Goal: Task Accomplishment & Management: Use online tool/utility

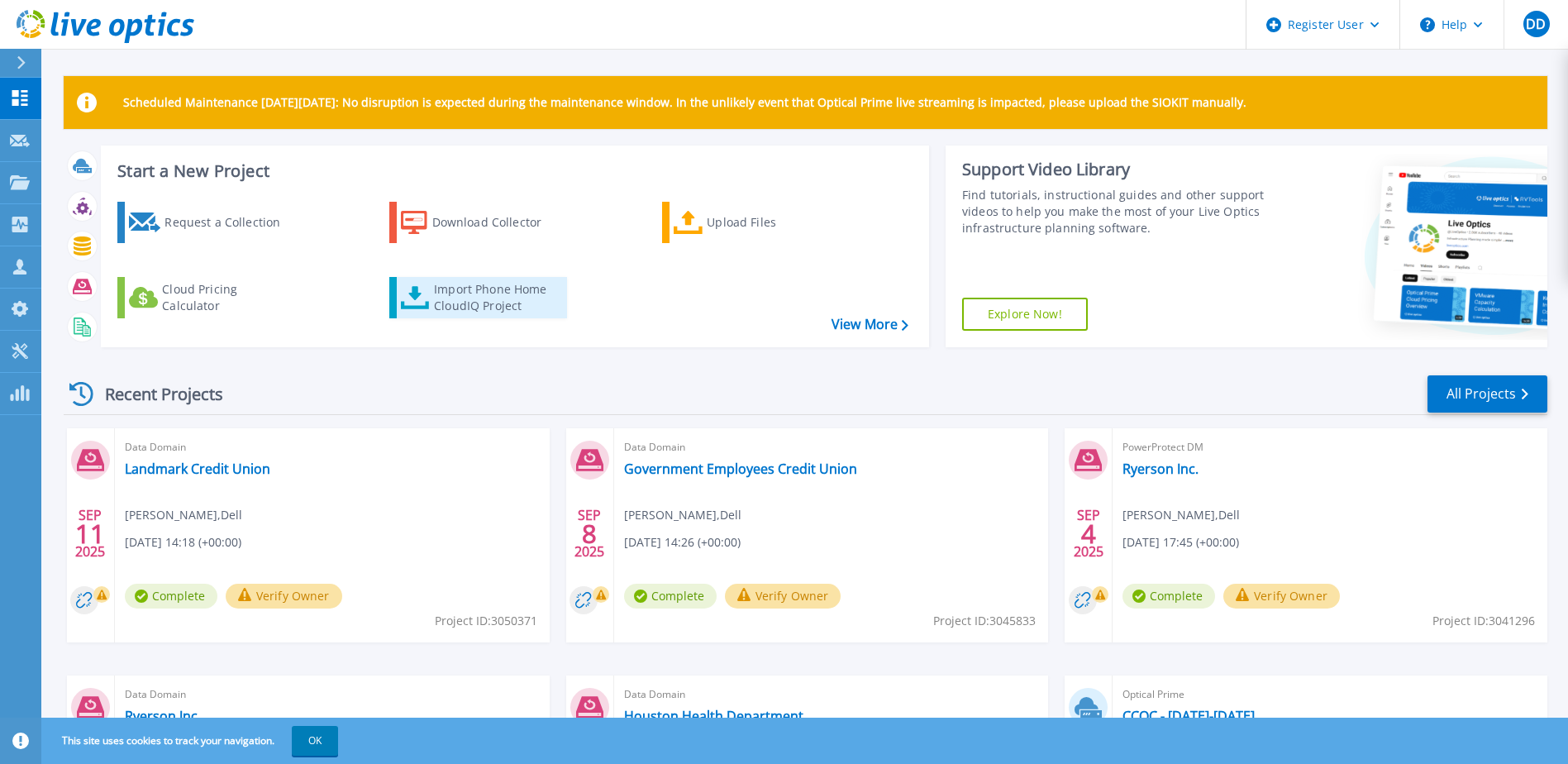
click at [431, 311] on link "Import Phone Home CloudIQ Project" at bounding box center [478, 297] width 178 height 41
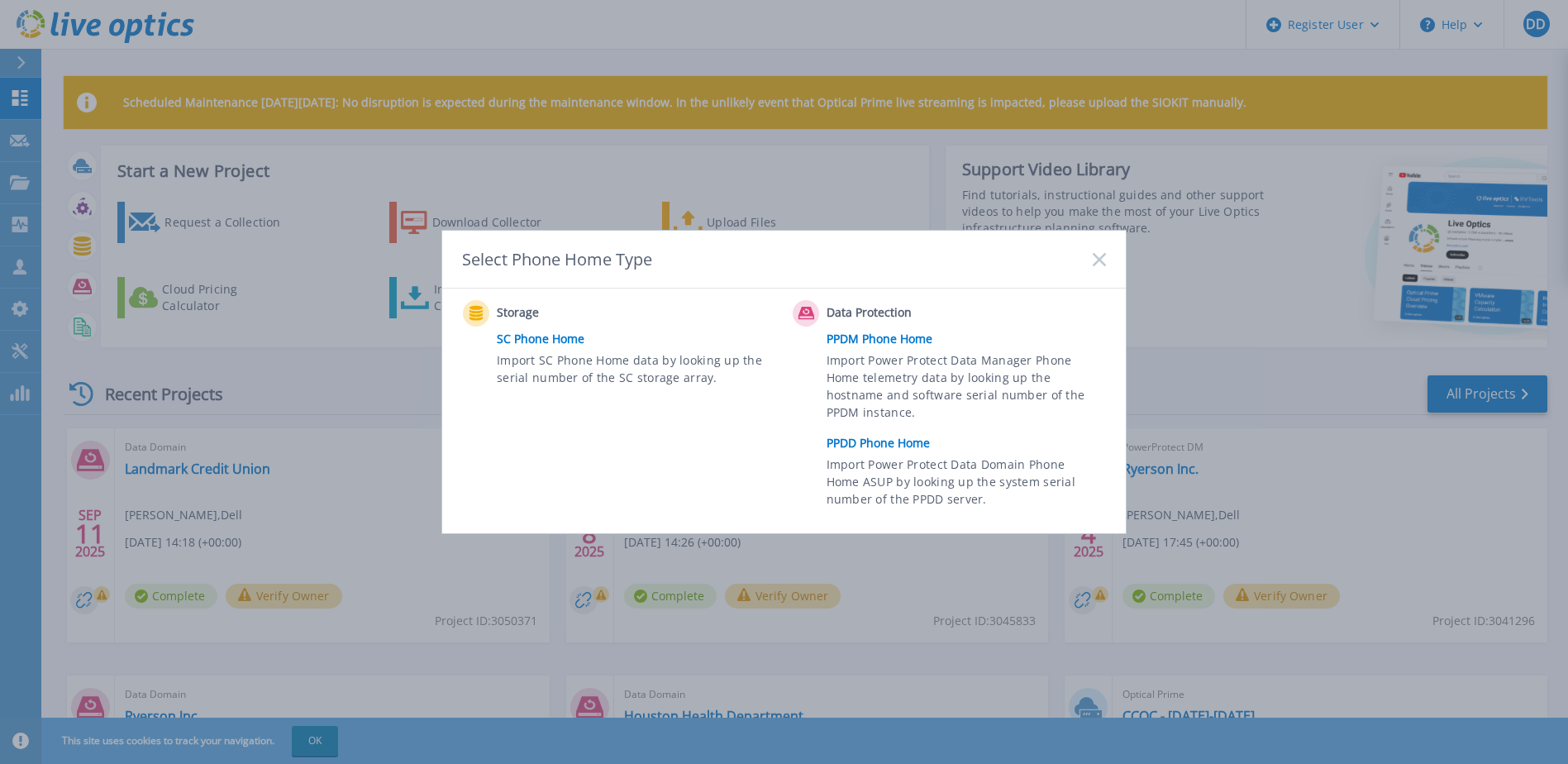
click at [883, 454] on link "PPDD Phone Home" at bounding box center [970, 443] width 287 height 24
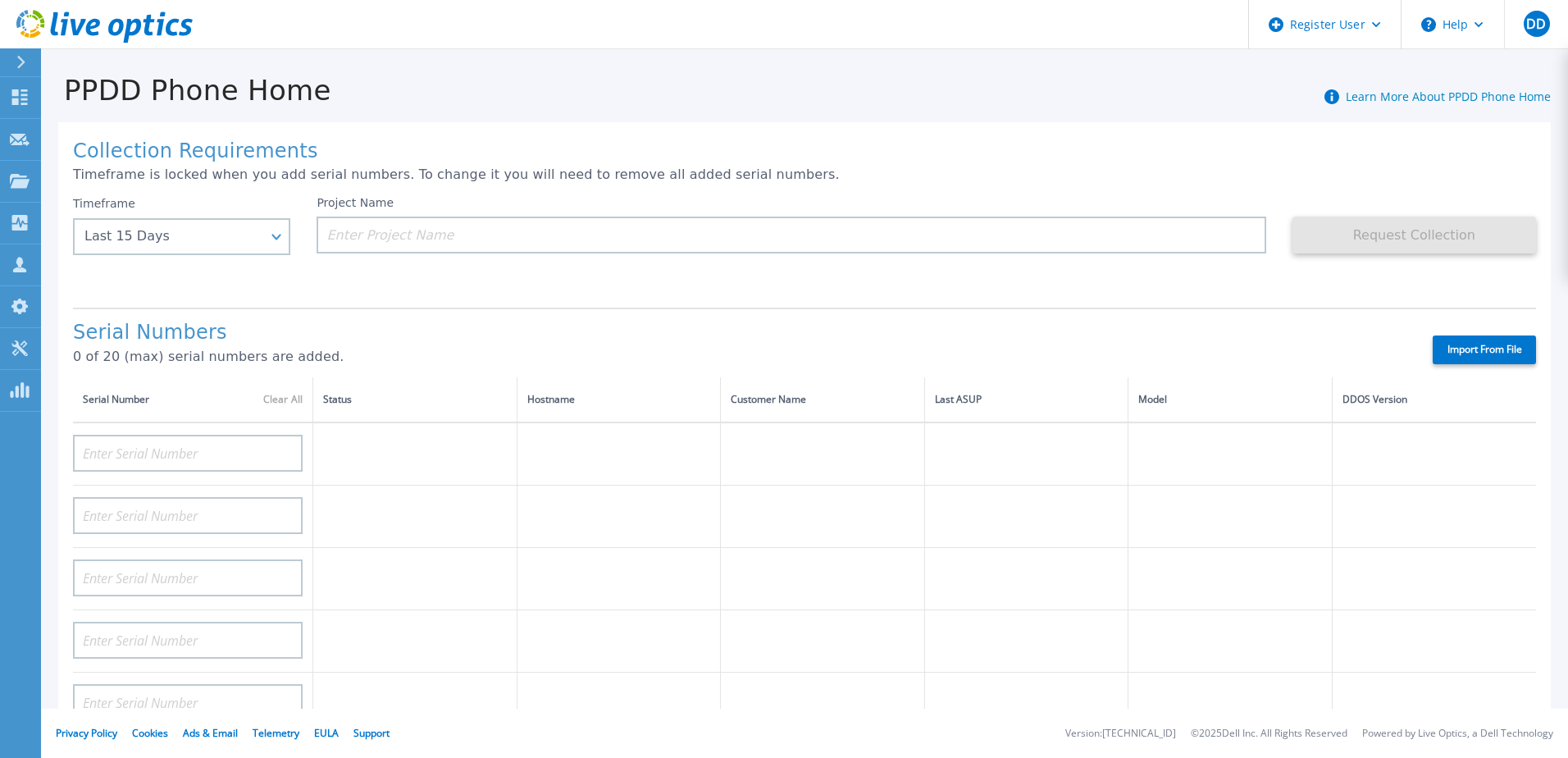
click at [239, 258] on div "Timeframe Last 15 Days Last 15 Days Last 2 Months Last 6 Months Last 1 Year Las…" at bounding box center [194, 245] width 244 height 99
click at [234, 246] on div "Last 15 Days" at bounding box center [181, 236] width 218 height 37
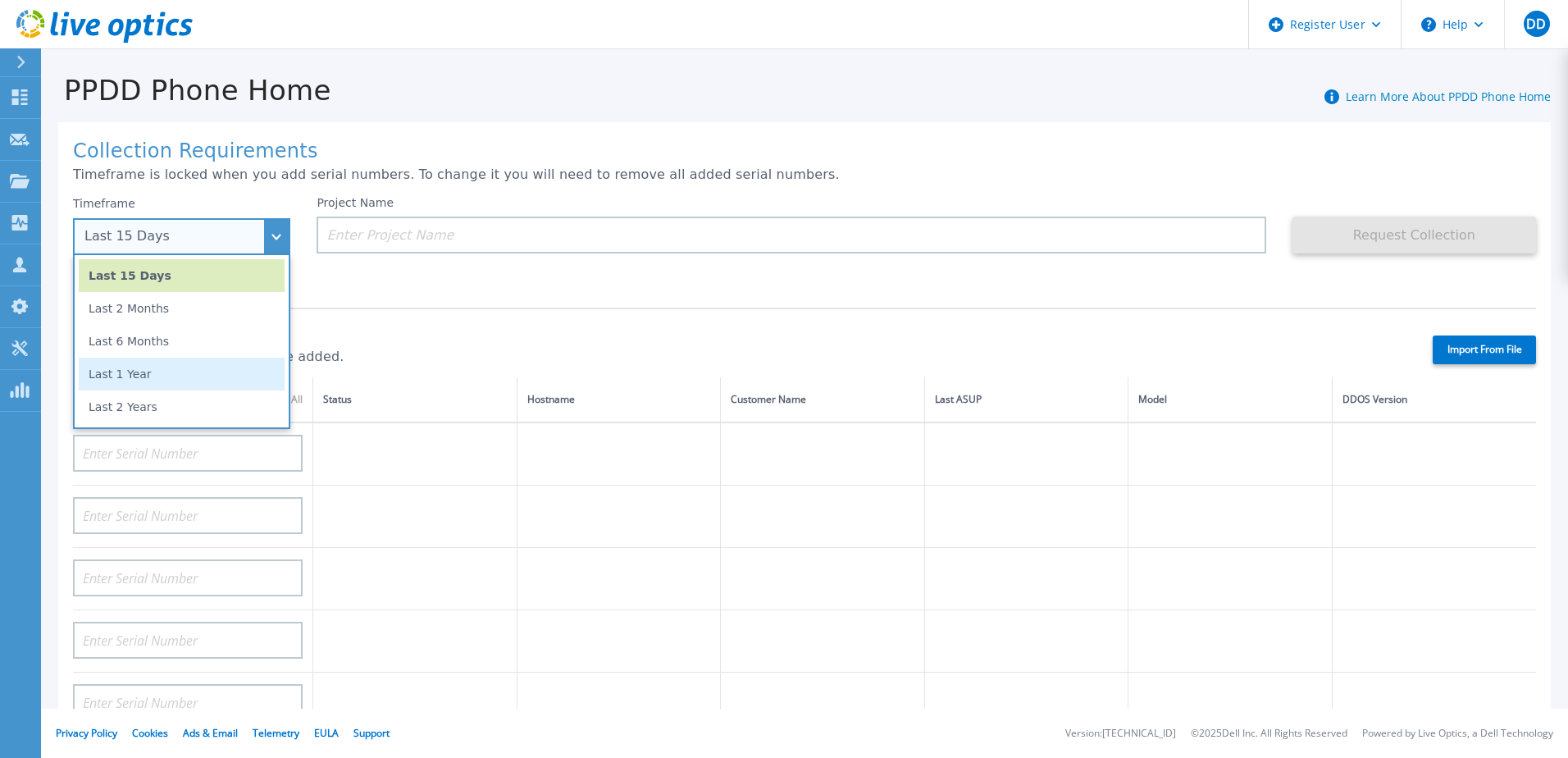
click at [150, 381] on li "Last 1 Year" at bounding box center [181, 374] width 206 height 33
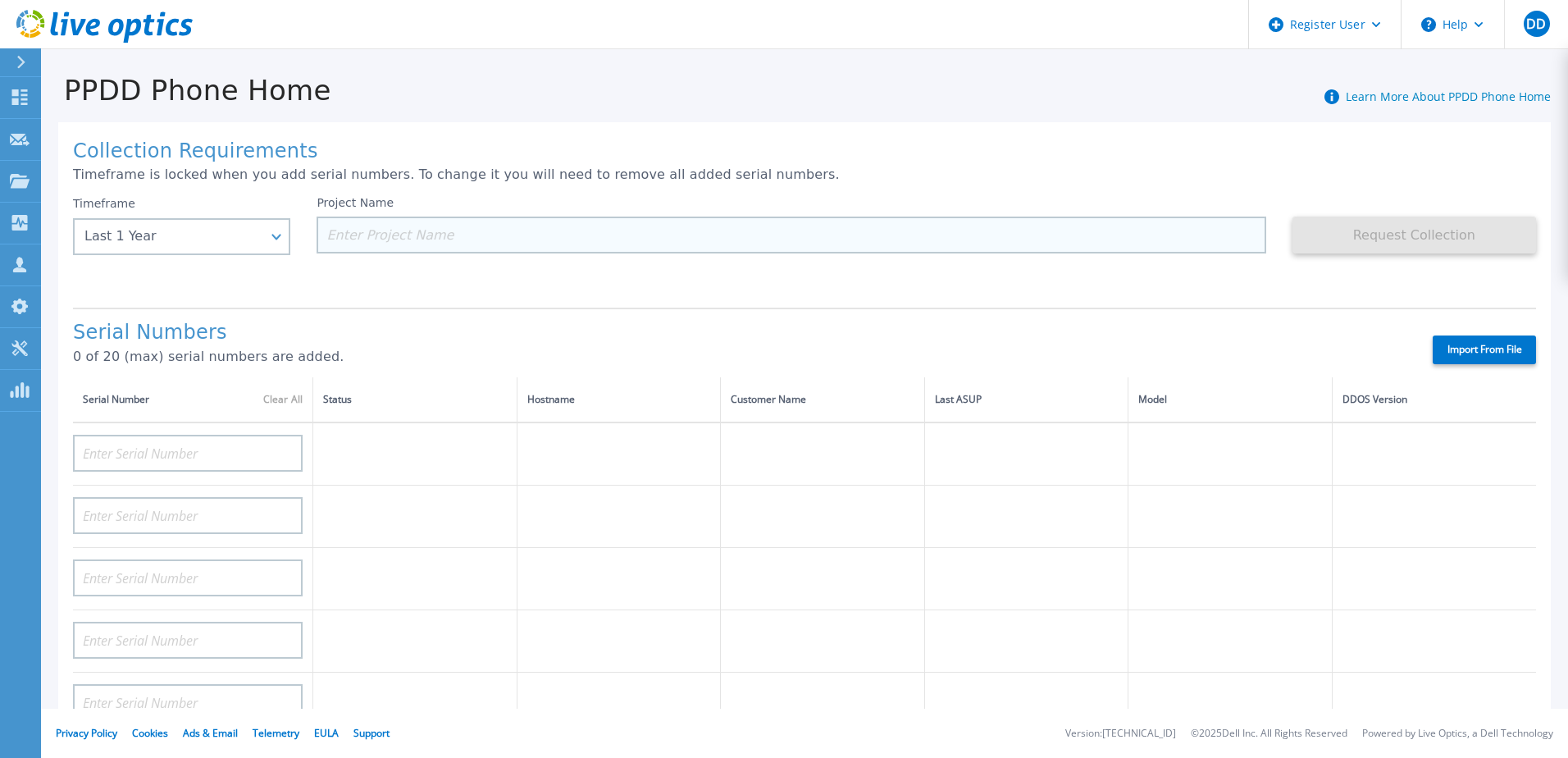
click at [359, 245] on input at bounding box center [790, 235] width 949 height 37
paste input "Marshfield Clinic Health System, Inc."
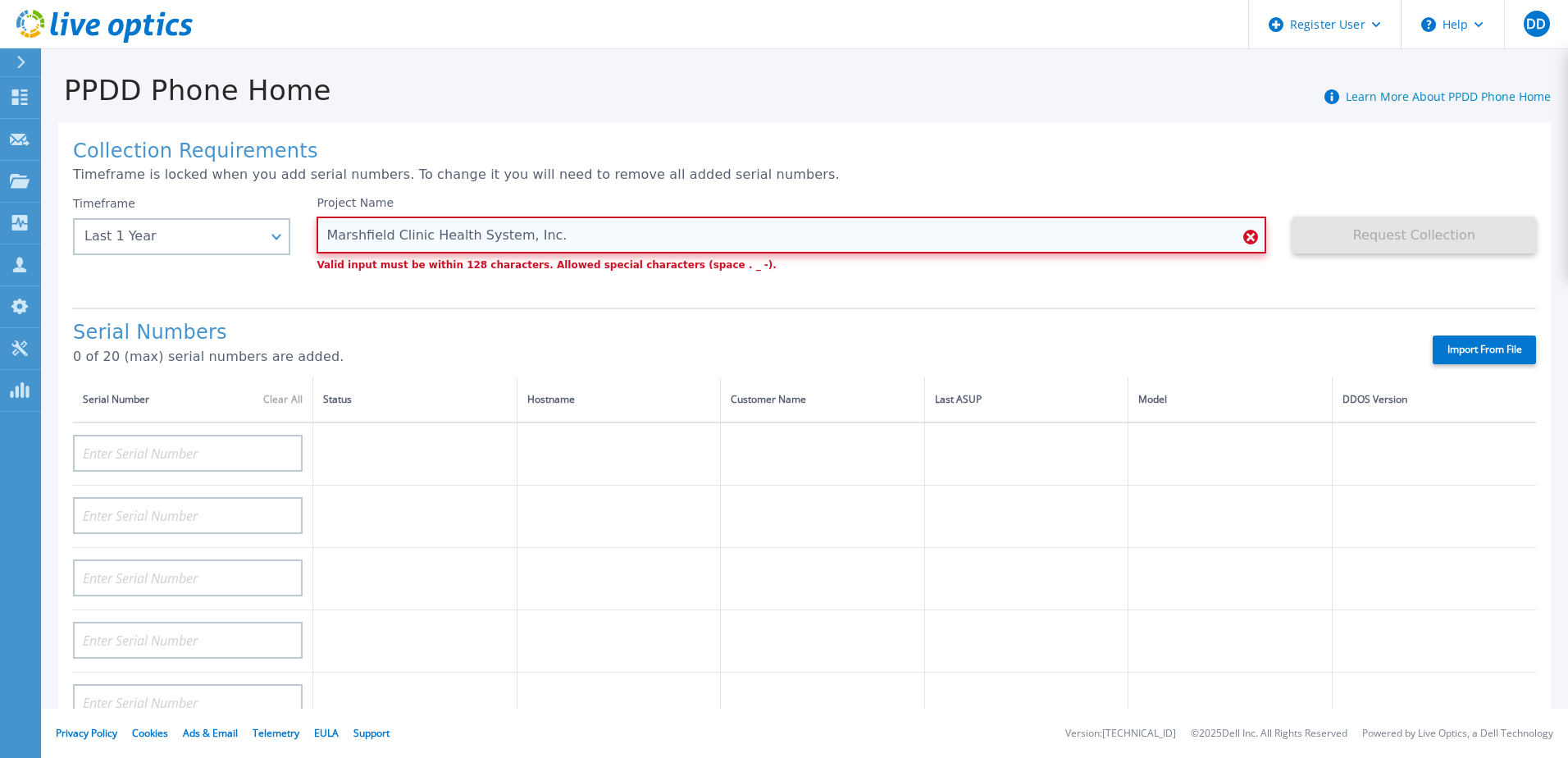
click at [509, 242] on input "Marshfield Clinic Health System, Inc." at bounding box center [790, 235] width 949 height 37
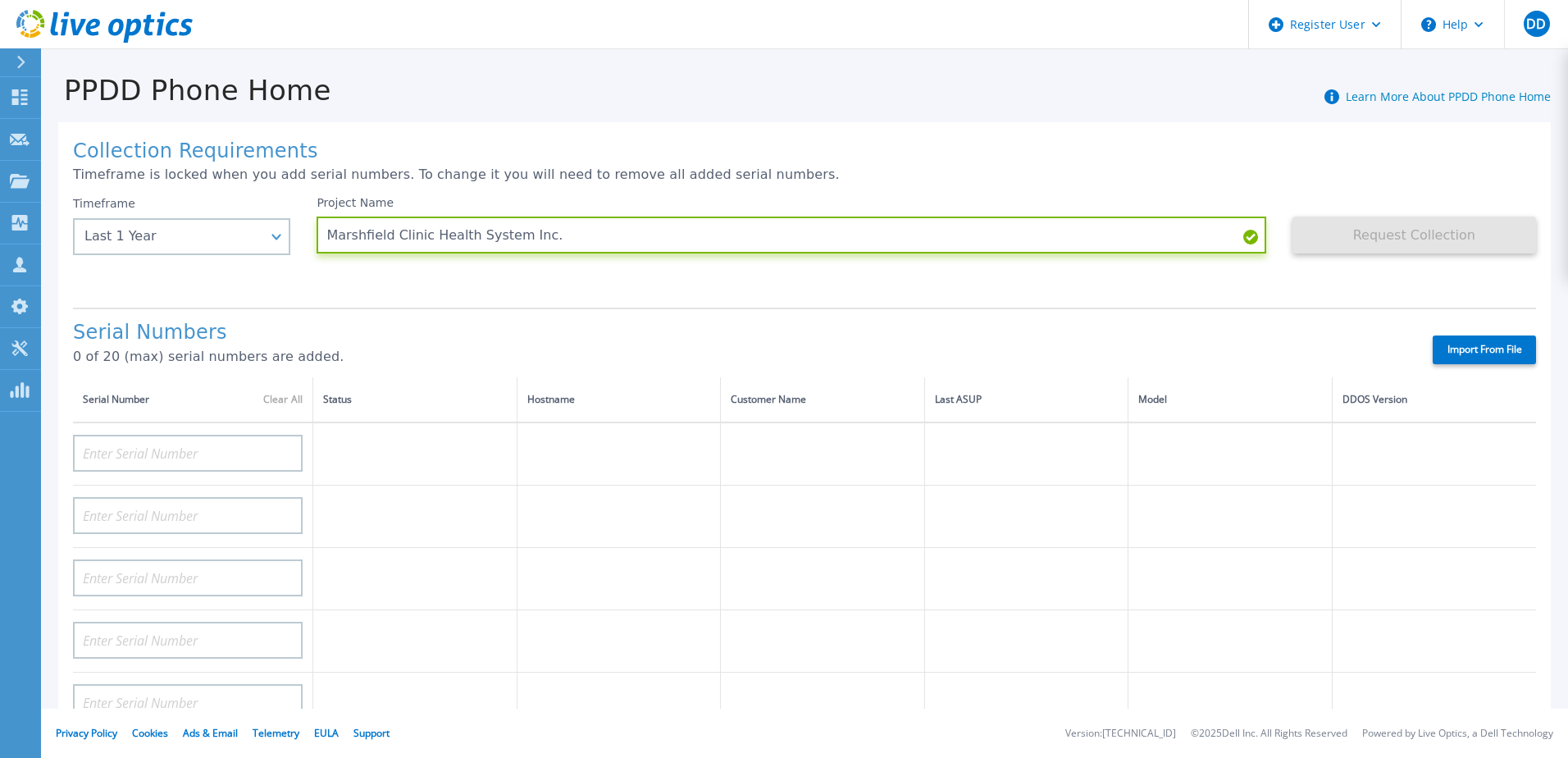
type input "Marshfield Clinic Health System Inc."
click at [523, 277] on div "Project Name Marshfield Clinic Health System Inc." at bounding box center [803, 245] width 975 height 99
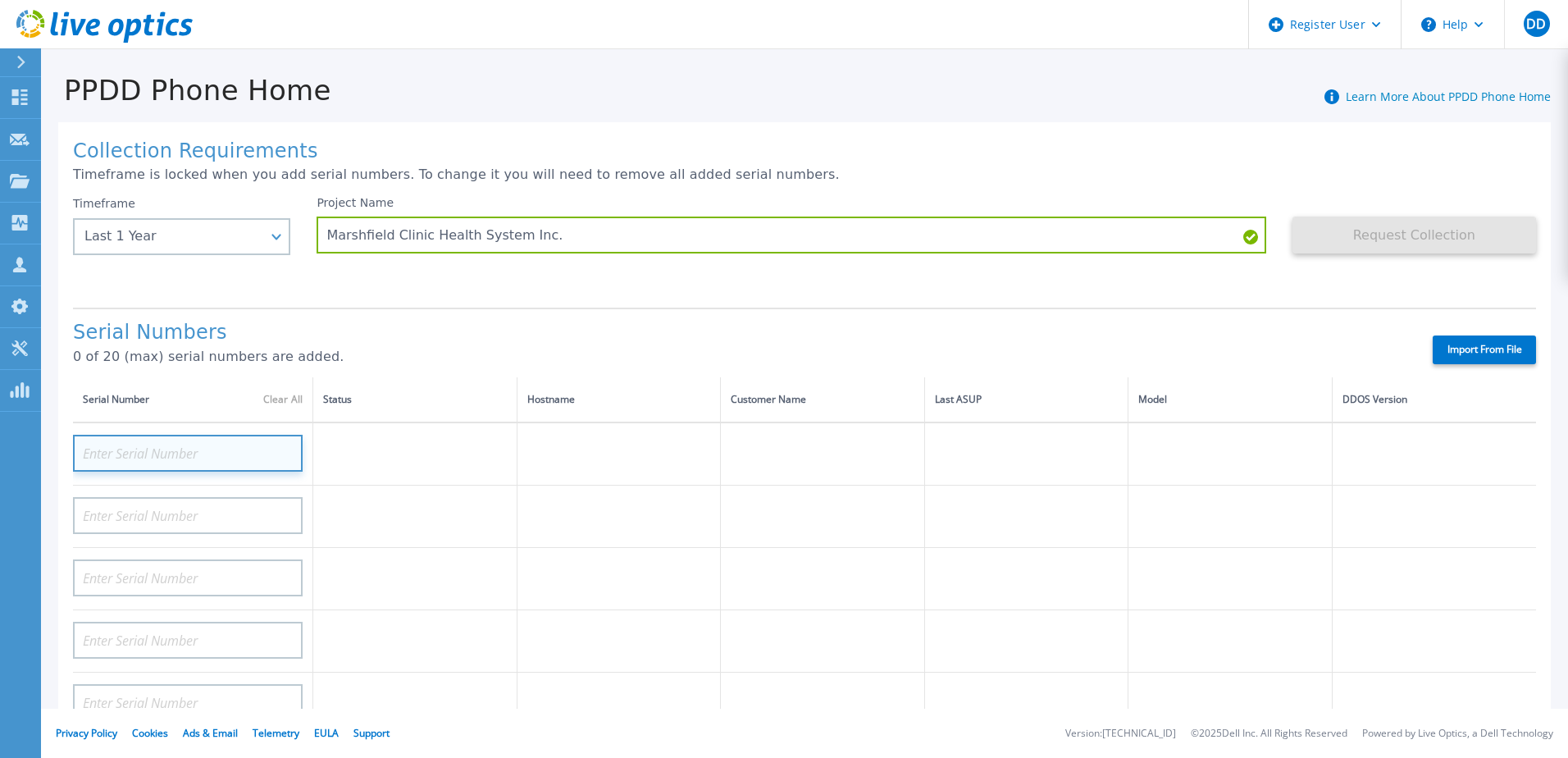
click at [190, 467] on input at bounding box center [187, 453] width 230 height 37
paste input "APX00235104615"
type input "APX00235104615"
click at [431, 454] on td at bounding box center [416, 454] width 204 height 63
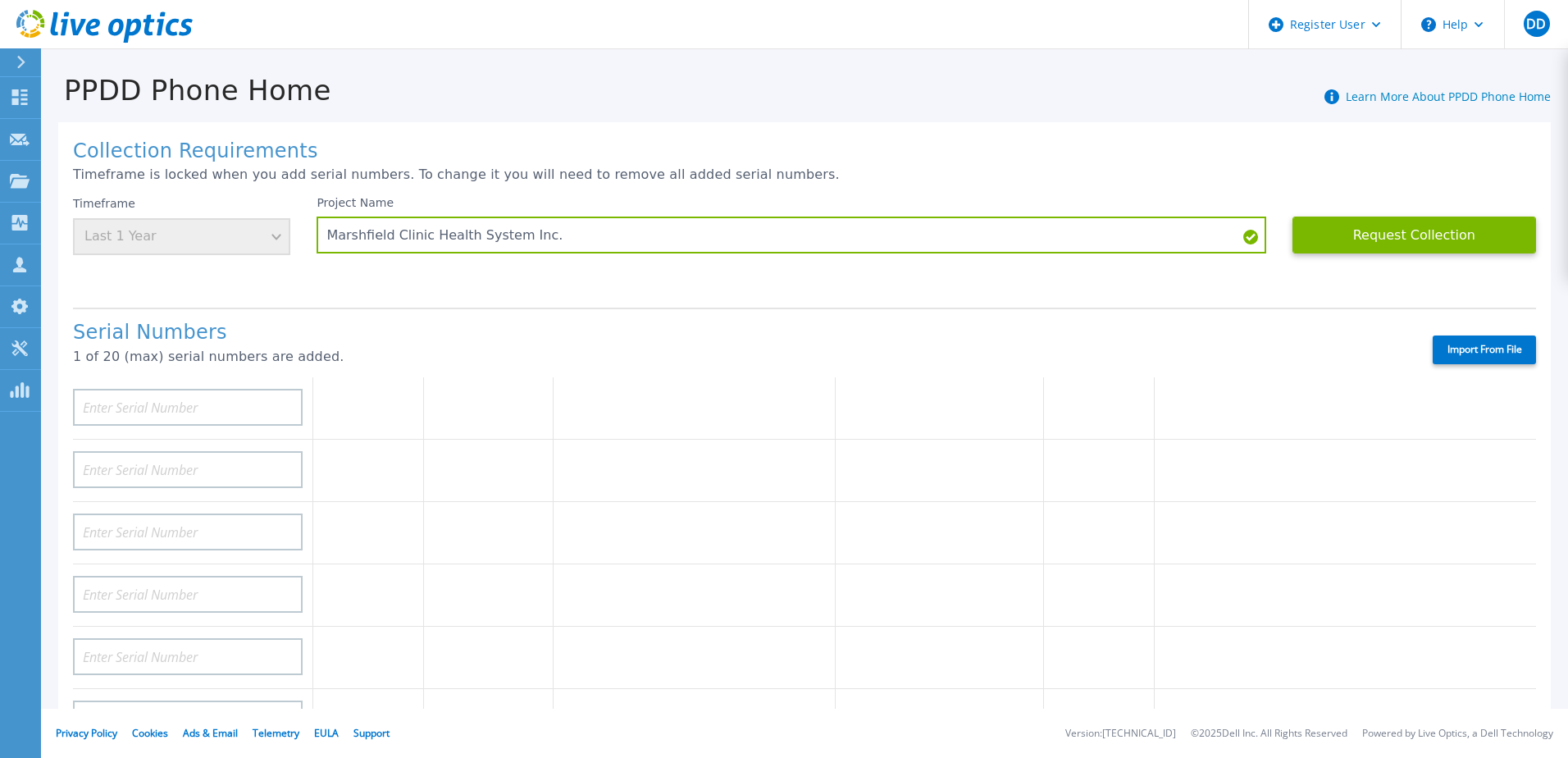
scroll to position [328, 0]
click at [1357, 251] on button "Request Collection" at bounding box center [1414, 235] width 244 height 37
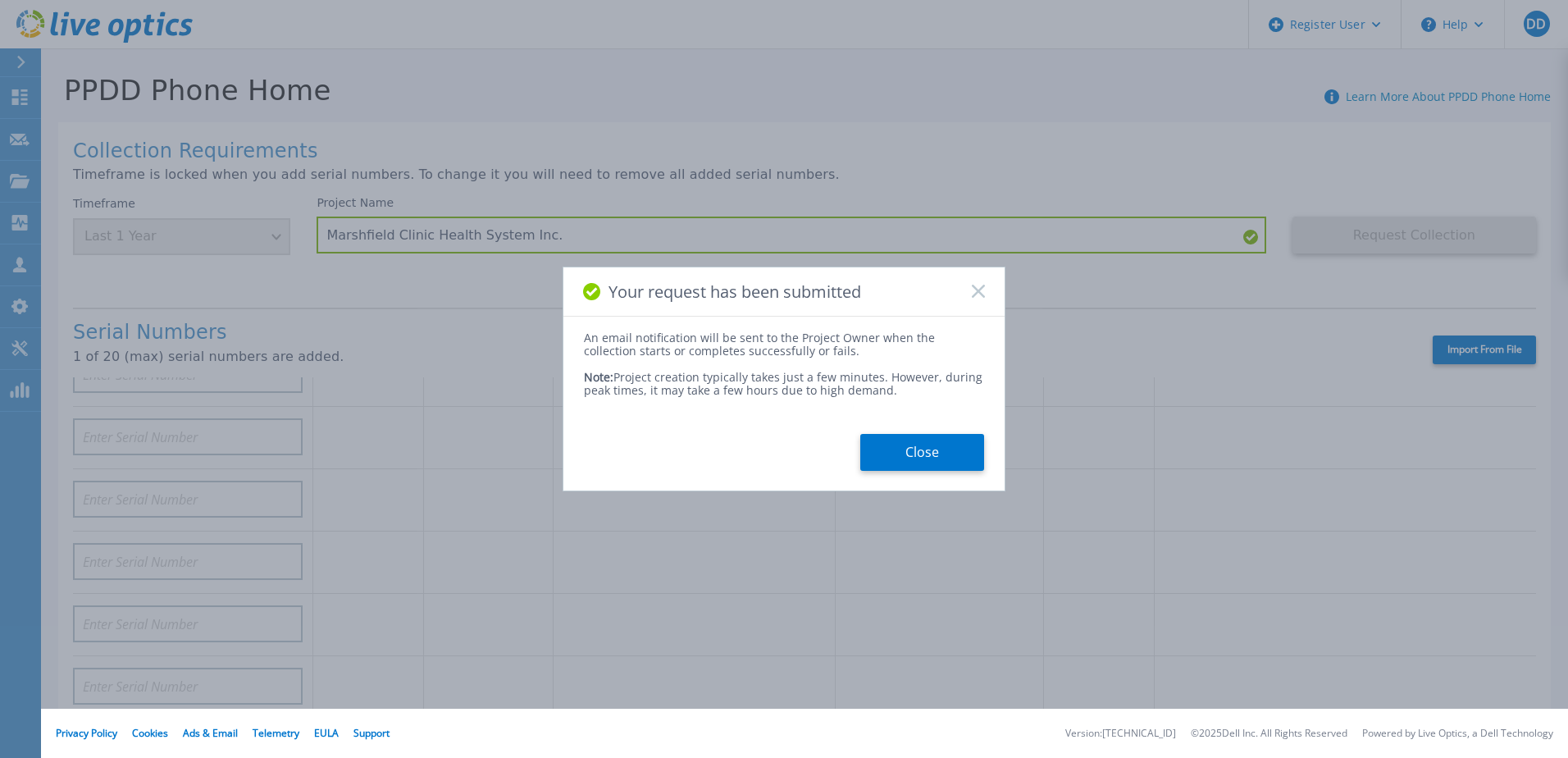
drag, startPoint x: 892, startPoint y: 449, endPoint x: 843, endPoint y: 420, distance: 56.9
click at [892, 449] on button "Close" at bounding box center [922, 452] width 124 height 37
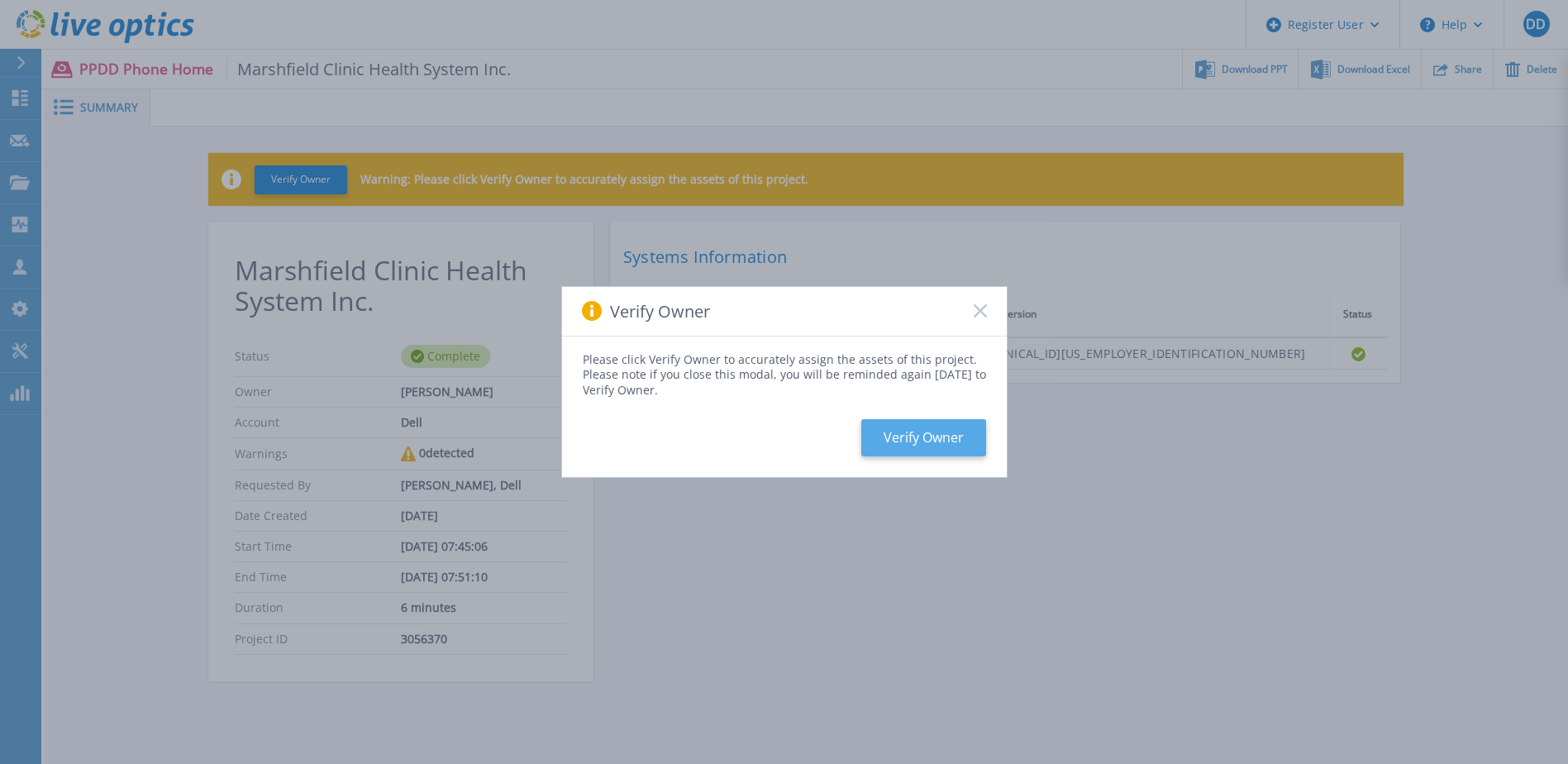
click at [939, 422] on button "Verify Owner" at bounding box center [923, 437] width 124 height 37
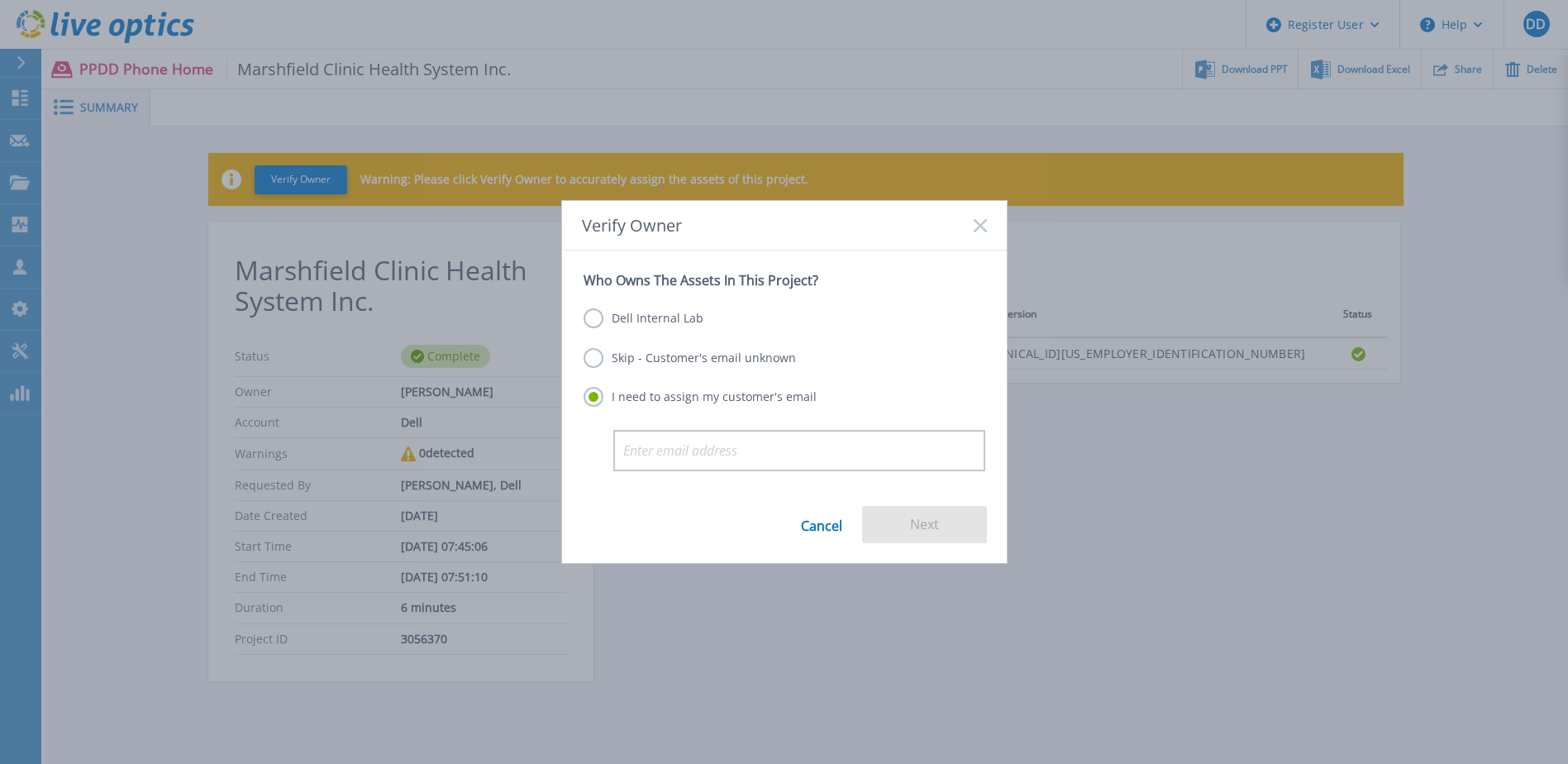
click at [707, 370] on div "Skip - Customer's email unknown" at bounding box center [784, 360] width 401 height 23
click at [717, 363] on label "Skip - Customer's email unknown" at bounding box center [690, 358] width 212 height 20
click at [0, 0] on input "Skip - Customer's email unknown" at bounding box center [0, 0] width 0 height 0
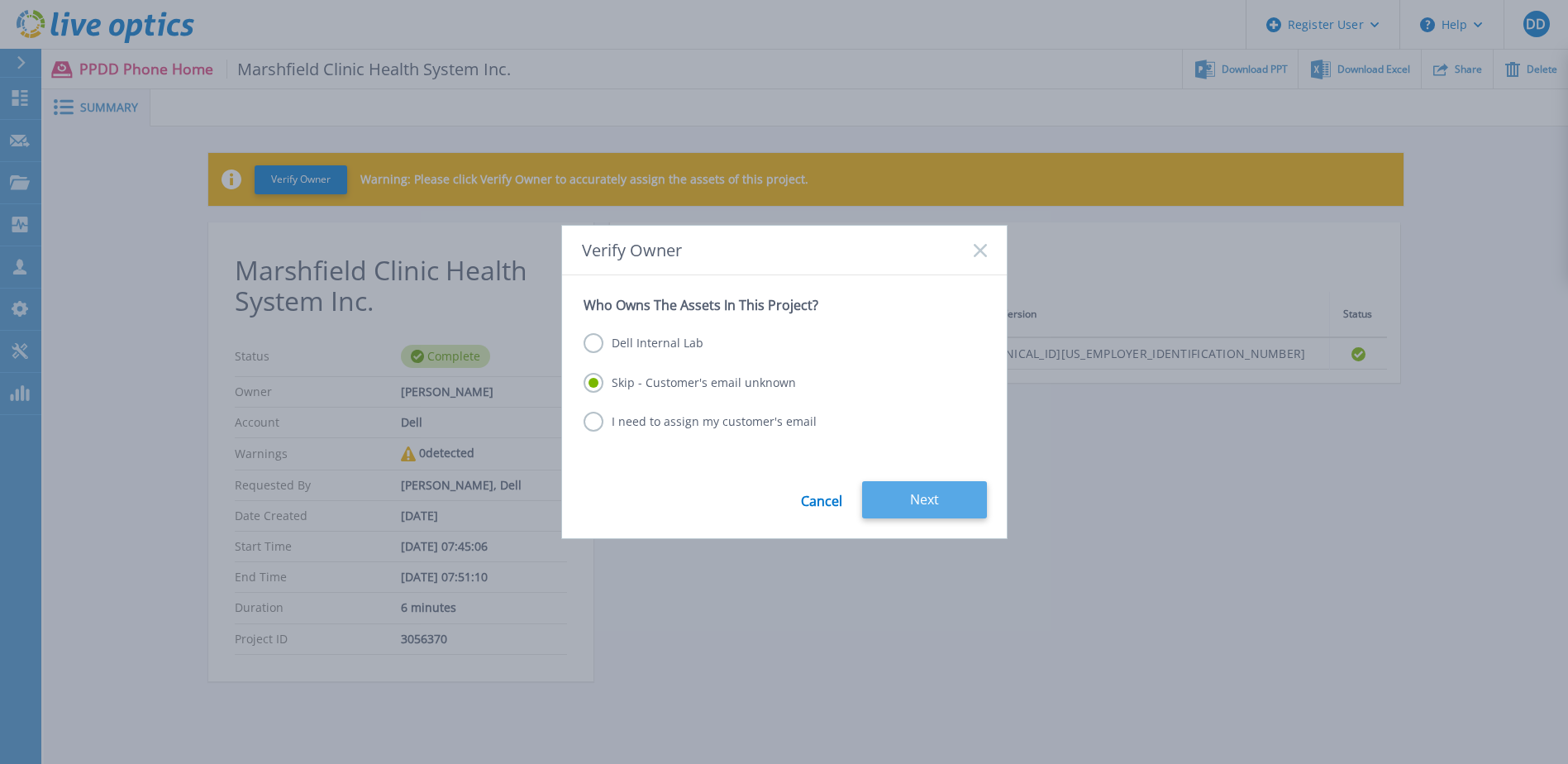
click at [919, 516] on button "Next" at bounding box center [924, 499] width 124 height 37
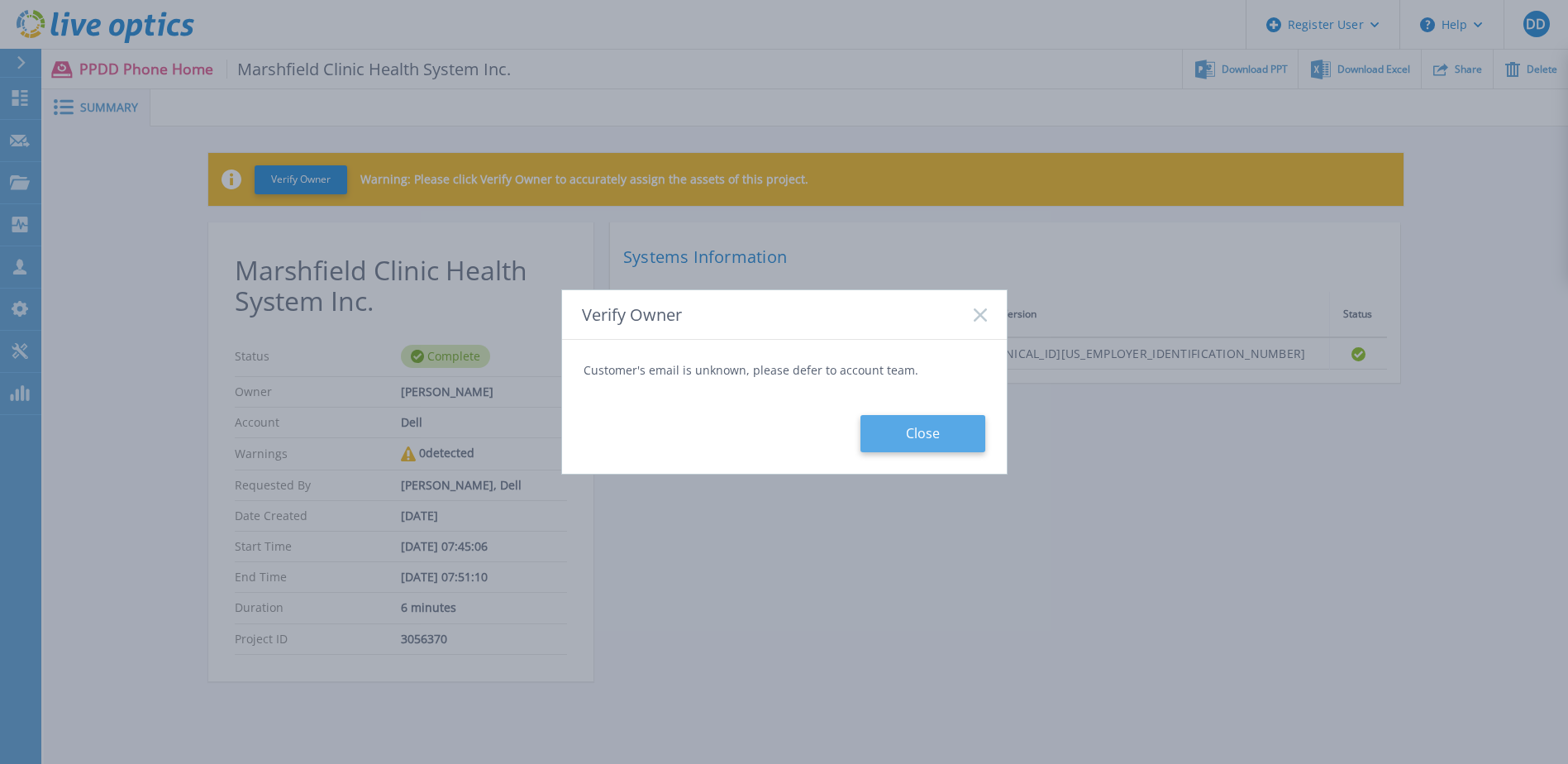
click at [946, 422] on button "Close" at bounding box center [922, 433] width 124 height 37
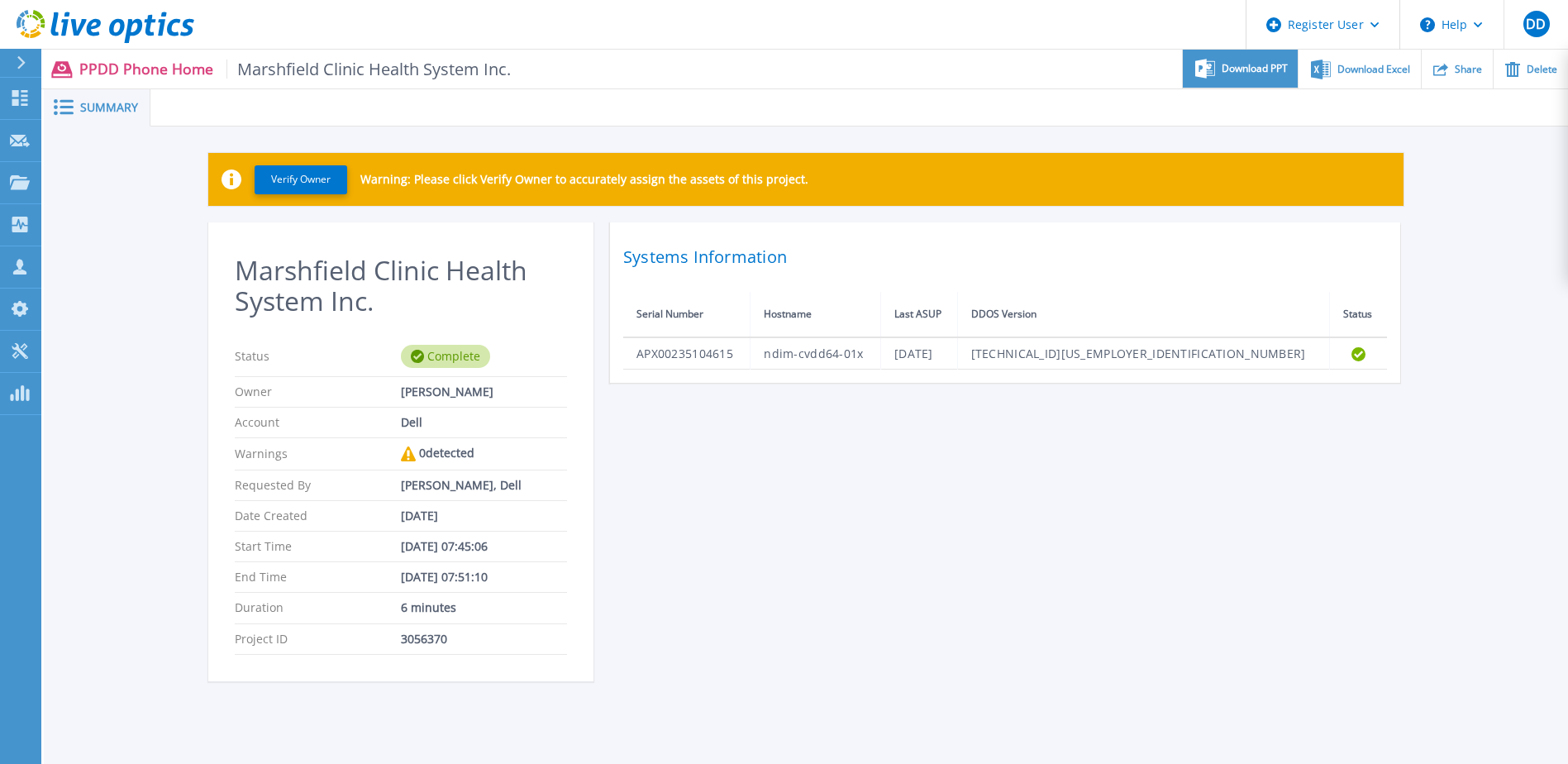
click at [1211, 78] on div "Download PPT" at bounding box center [1240, 69] width 115 height 39
